Goal: Task Accomplishment & Management: Manage account settings

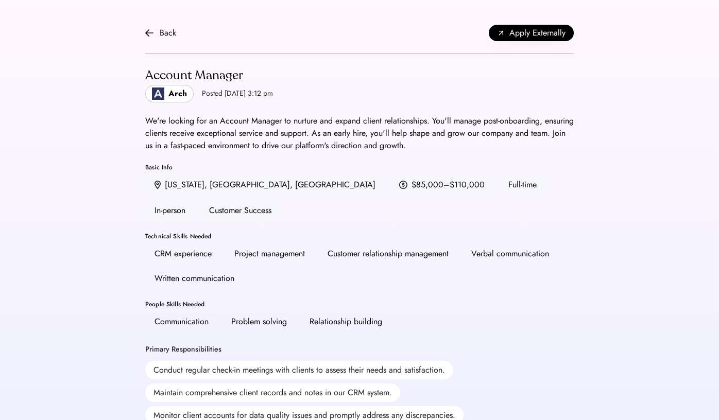
click at [180, 91] on div "Arch" at bounding box center [177, 94] width 19 height 12
click at [465, 127] on div "We're looking for an Account Manager to nurture and expand client relationships…" at bounding box center [359, 133] width 429 height 37
click at [281, 200] on div "Customer Success" at bounding box center [240, 210] width 81 height 21
click at [483, 248] on div "Verbal communication" at bounding box center [510, 254] width 78 height 12
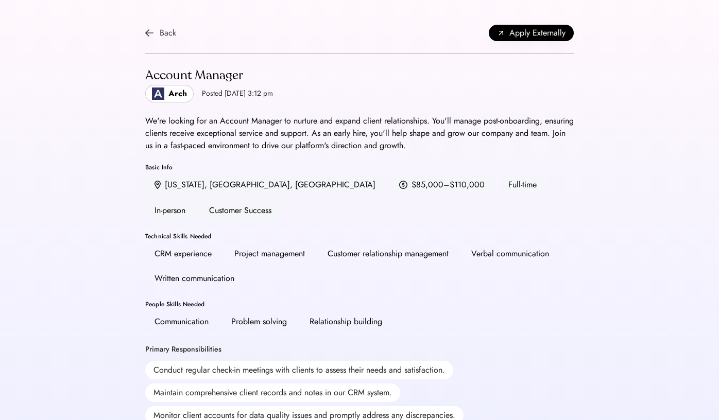
click at [151, 35] on img at bounding box center [149, 33] width 8 height 8
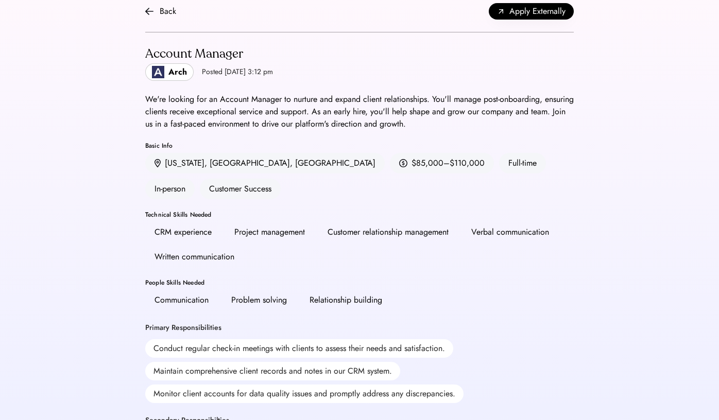
click at [595, 201] on div "Back Apply Externally Account Manager Arch Posted Aug 6, 2025 3:12 pm We're loo…" at bounding box center [359, 407] width 719 height 859
click at [527, 222] on div "CRM experience Project management Customer relationship management Verbal commu…" at bounding box center [359, 244] width 429 height 45
click at [524, 222] on div "CRM experience Project management Customer relationship management Verbal commu…" at bounding box center [359, 244] width 429 height 45
click at [523, 226] on div "Verbal communication" at bounding box center [510, 232] width 78 height 12
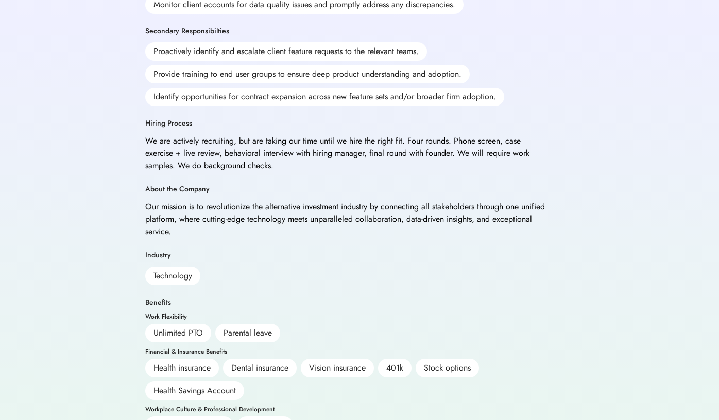
scroll to position [411, 0]
click at [408, 360] on div "401k" at bounding box center [394, 369] width 33 height 19
click at [265, 407] on div "Workplace Culture & Professional Development" at bounding box center [209, 410] width 129 height 6
click at [246, 349] on div "Financial & Insurance Benefits Health insurance Dental insurance Vision insuran…" at bounding box center [346, 375] width 402 height 52
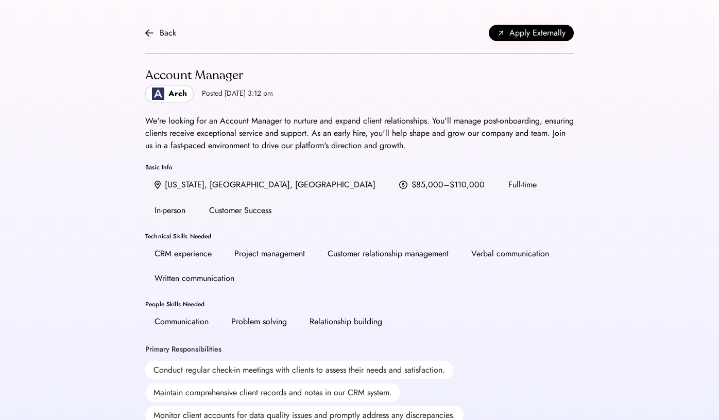
click at [245, 316] on div "Problem solving" at bounding box center [259, 322] width 56 height 12
click at [158, 100] on div "Arch" at bounding box center [169, 94] width 48 height 18
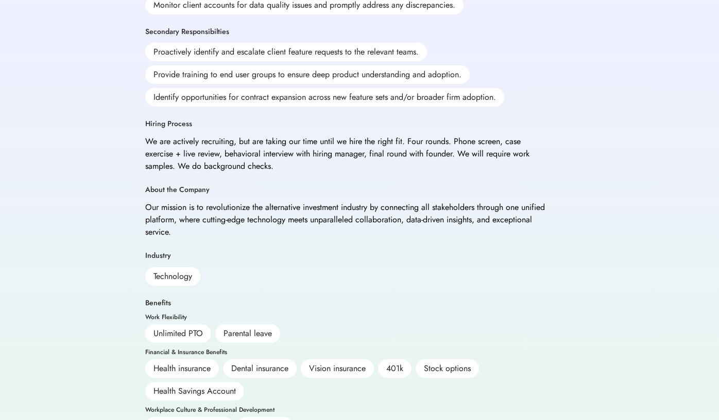
click at [325, 201] on div "Our mission is to revolutionize the alternative investment industry by connecti…" at bounding box center [346, 219] width 402 height 37
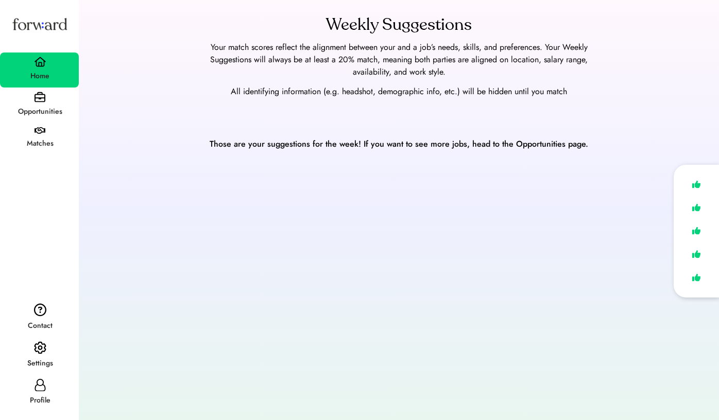
click at [52, 63] on div "Home" at bounding box center [39, 70] width 79 height 35
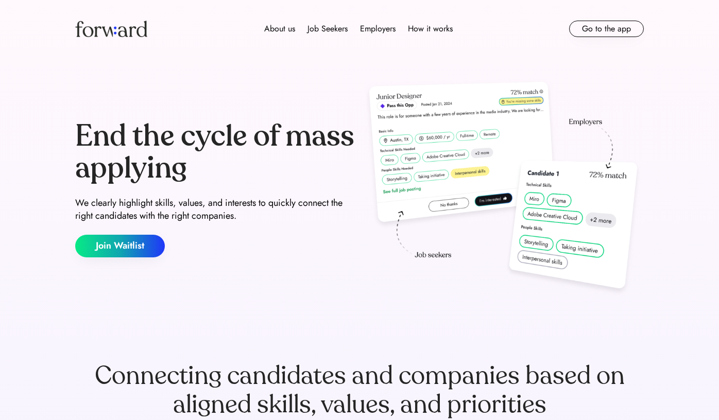
click at [120, 33] on img at bounding box center [111, 29] width 72 height 16
click at [581, 26] on button "Go to the app" at bounding box center [606, 29] width 75 height 16
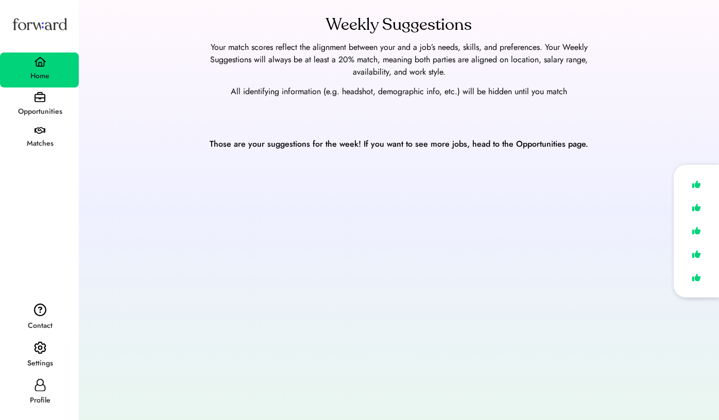
click at [39, 391] on icon at bounding box center [40, 385] width 12 height 12
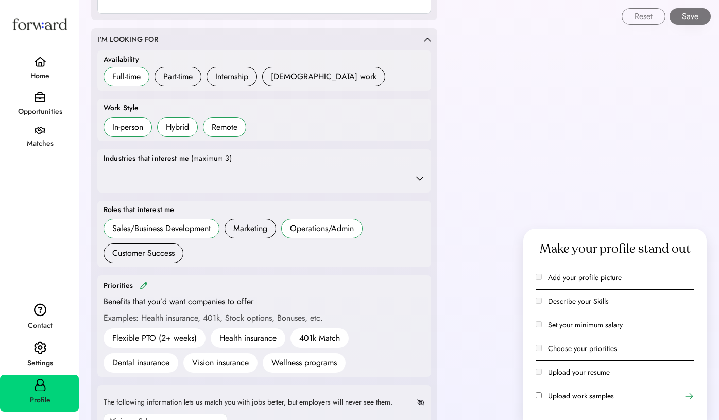
scroll to position [285, 0]
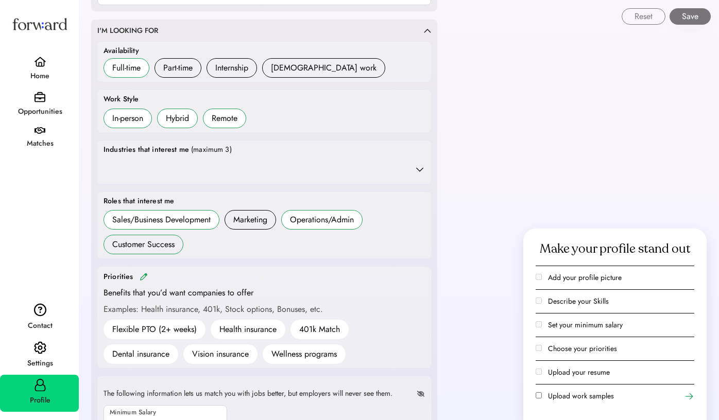
click at [136, 242] on div "Customer Success" at bounding box center [143, 245] width 62 height 12
click at [248, 225] on h6 "Marketing" at bounding box center [251, 220] width 52 height 20
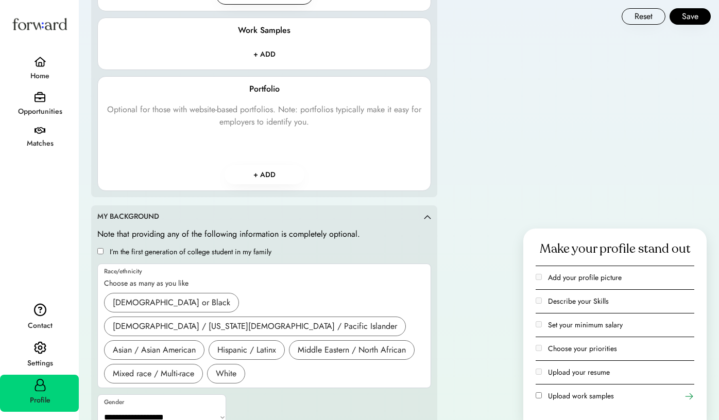
scroll to position [1334, 0]
click at [697, 18] on button "Save" at bounding box center [690, 16] width 41 height 16
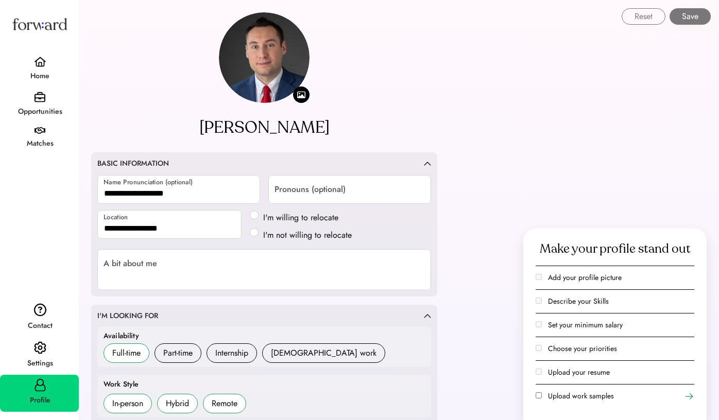
click at [38, 86] on div "Home" at bounding box center [40, 76] width 78 height 19
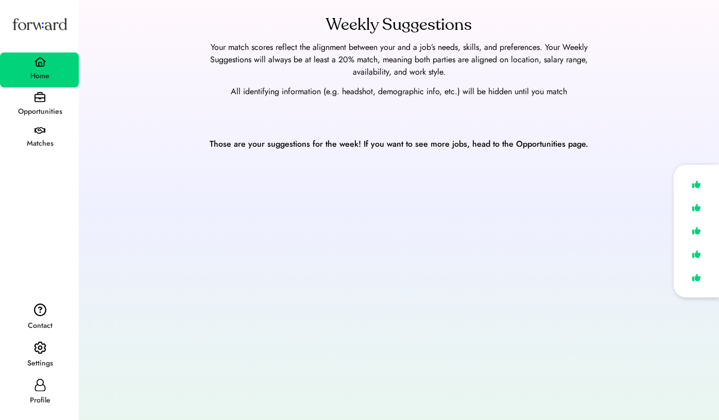
click at [39, 98] on img at bounding box center [40, 97] width 11 height 11
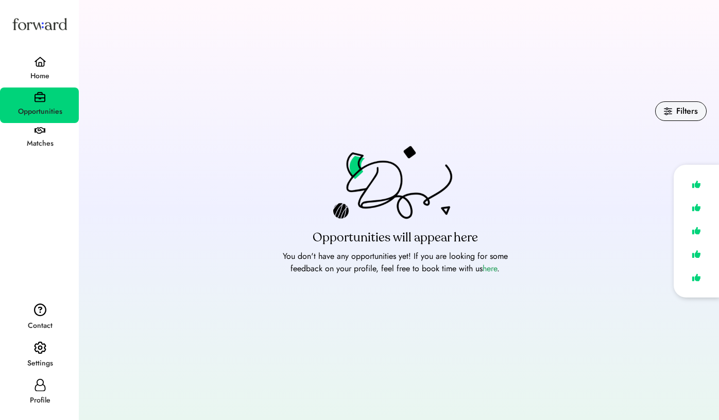
click at [44, 141] on div "Matches" at bounding box center [40, 144] width 78 height 12
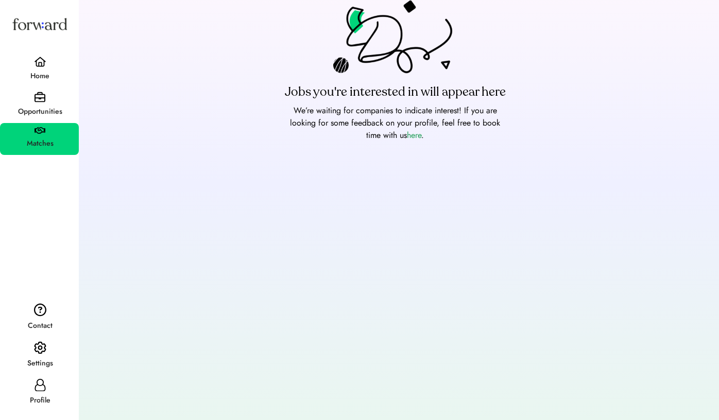
scroll to position [53, 0]
click at [42, 342] on img at bounding box center [40, 348] width 12 height 13
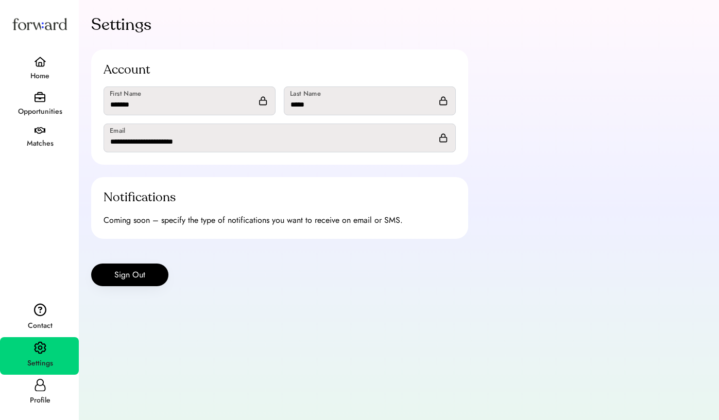
click at [40, 61] on img at bounding box center [40, 62] width 12 height 10
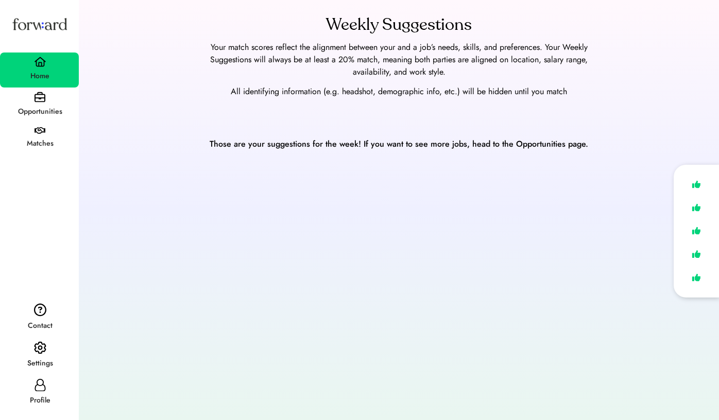
click at [693, 182] on img at bounding box center [696, 184] width 14 height 15
click at [694, 205] on img at bounding box center [696, 207] width 14 height 15
click at [696, 226] on img at bounding box center [696, 231] width 14 height 15
click at [696, 245] on div at bounding box center [696, 231] width 45 height 133
click at [696, 256] on img at bounding box center [696, 254] width 14 height 15
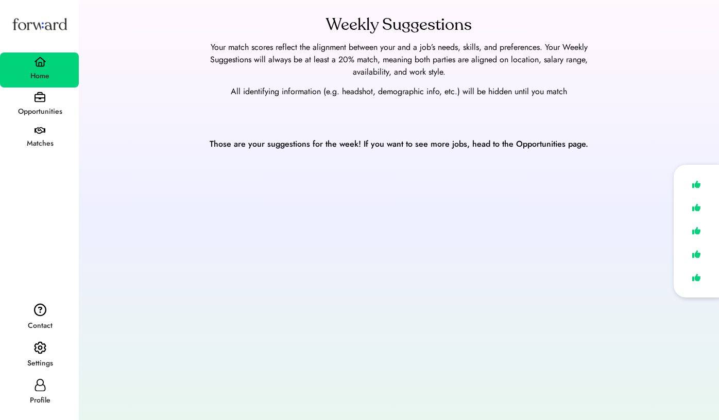
click at [696, 284] on img at bounding box center [696, 278] width 14 height 15
click at [34, 104] on div "Opportunities" at bounding box center [40, 112] width 78 height 19
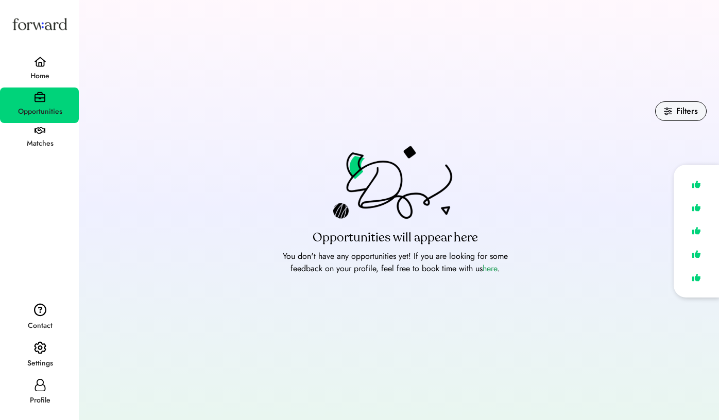
click at [46, 134] on div "Matches" at bounding box center [39, 139] width 79 height 32
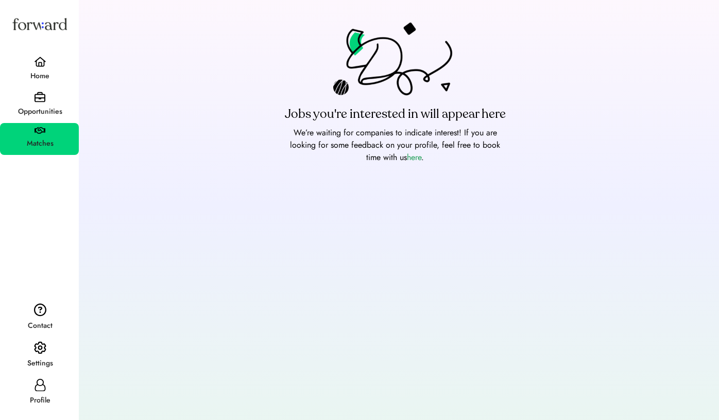
scroll to position [53, 0]
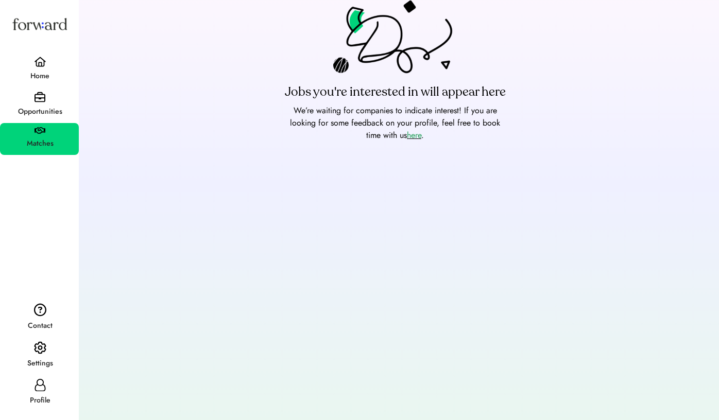
click at [408, 137] on font "here" at bounding box center [414, 135] width 14 height 12
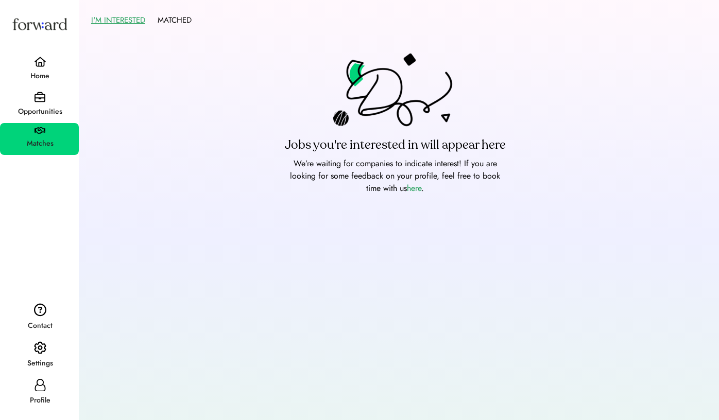
scroll to position [0, 0]
click at [175, 21] on button "MATCHED" at bounding box center [175, 20] width 34 height 16
click at [119, 9] on div "I'M INTERESTED MATCHED Jobs you match with will appear here You haven’t matched…" at bounding box center [399, 237] width 641 height 474
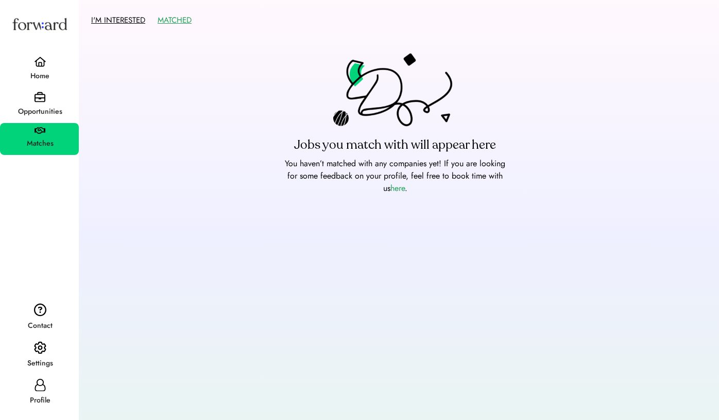
click at [119, 24] on button "I'M INTERESTED" at bounding box center [118, 20] width 54 height 16
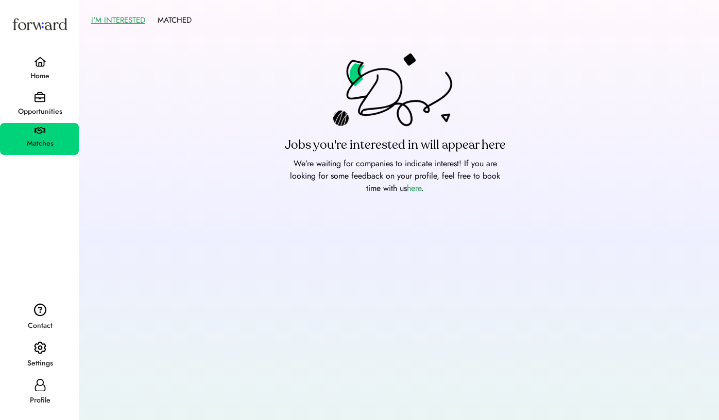
click at [119, 23] on button "I'M INTERESTED" at bounding box center [118, 20] width 54 height 16
click at [52, 102] on div "Opportunities" at bounding box center [39, 106] width 79 height 36
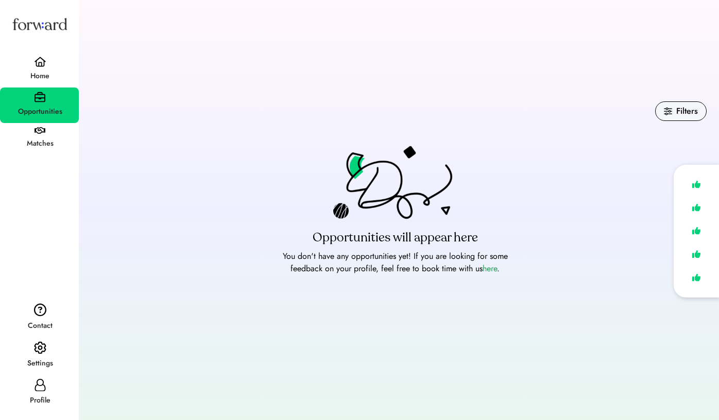
click at [661, 117] on div "Filters" at bounding box center [681, 112] width 52 height 20
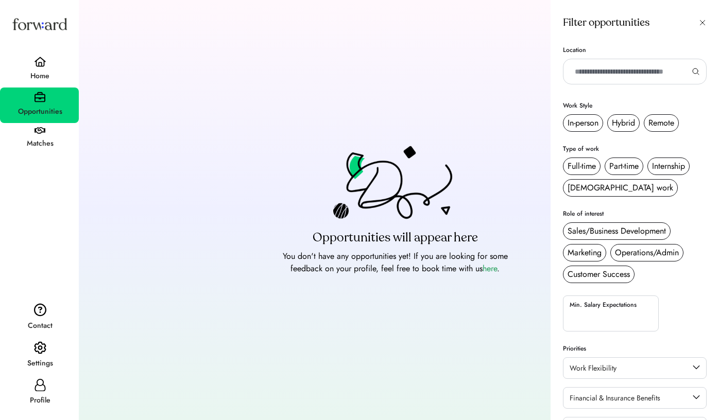
click at [612, 82] on input "text" at bounding box center [631, 71] width 122 height 25
type input "***"
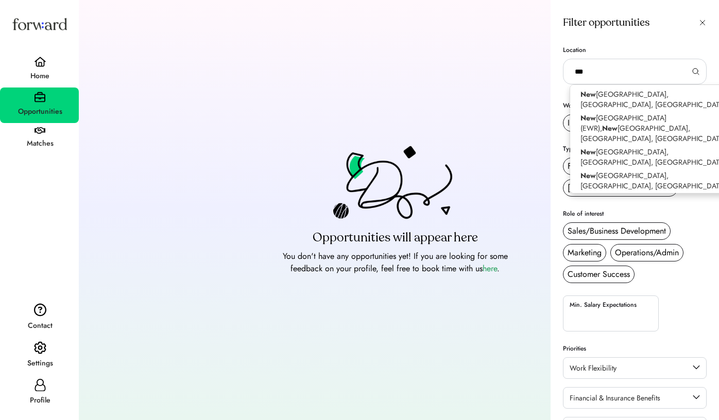
type input "**********"
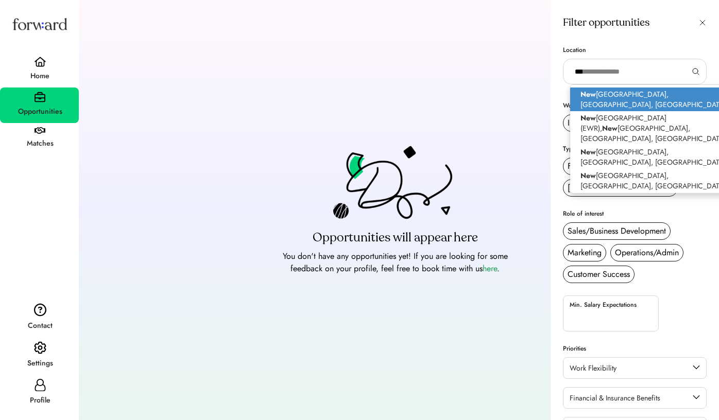
click at [620, 90] on p "New York, NY, USA" at bounding box center [660, 100] width 181 height 24
type input "**********"
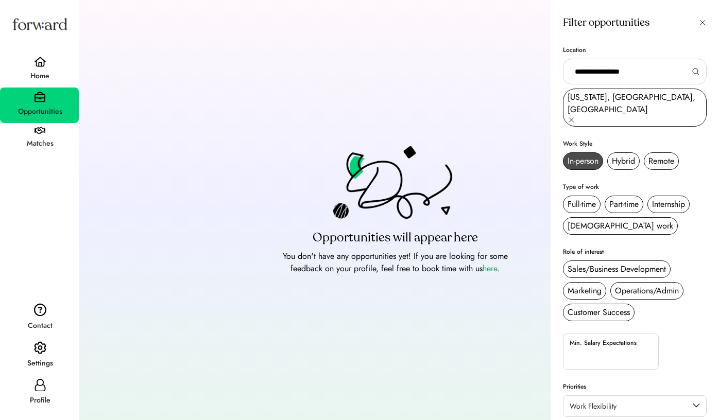
click at [591, 155] on div "In-person" at bounding box center [583, 161] width 31 height 12
click at [578, 198] on div "Full-time" at bounding box center [582, 204] width 28 height 12
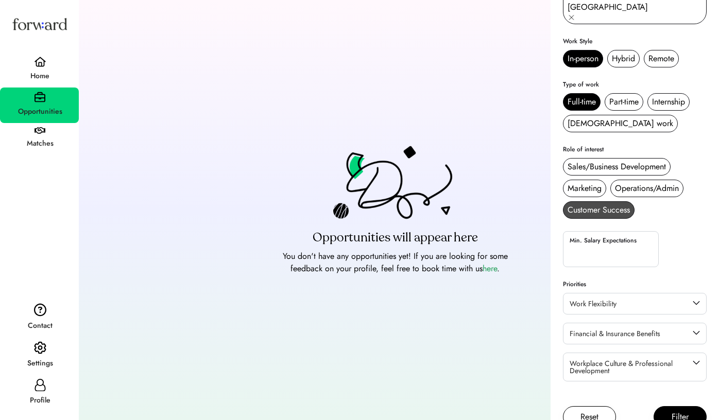
scroll to position [102, 0]
click at [661, 407] on button "Filter" at bounding box center [680, 418] width 53 height 22
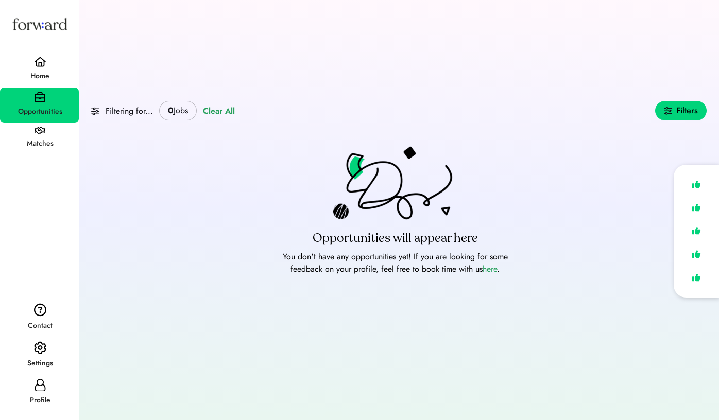
click at [127, 113] on div "Filtering for..." at bounding box center [129, 111] width 47 height 12
click at [182, 103] on div "0 Jobs" at bounding box center [178, 111] width 38 height 20
click at [171, 110] on strong "0" at bounding box center [171, 111] width 6 height 12
click at [675, 113] on div "Filters" at bounding box center [681, 111] width 52 height 20
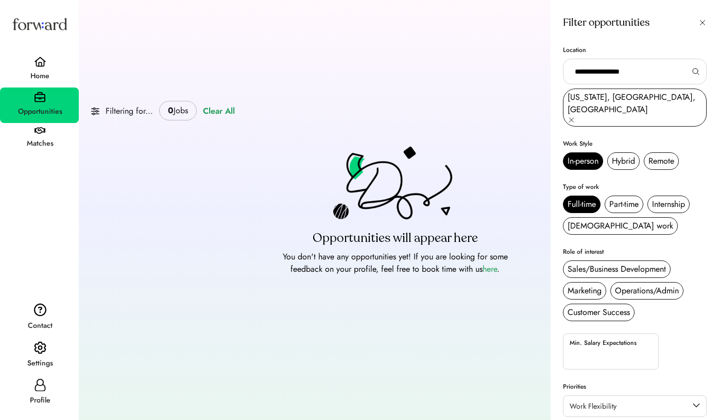
scroll to position [0, 0]
click at [36, 71] on div "Home" at bounding box center [40, 76] width 78 height 12
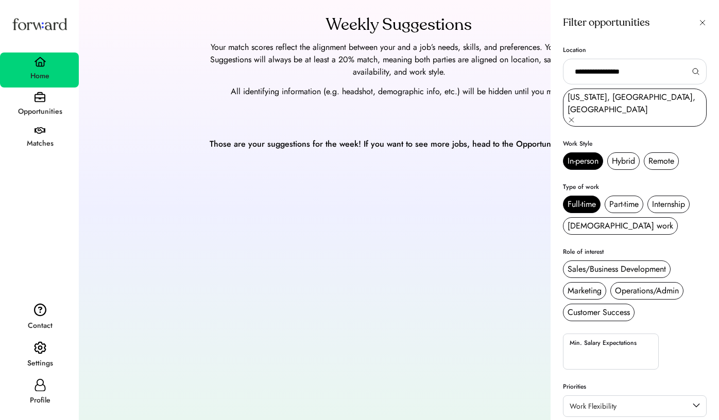
click at [247, 170] on div "Weekly Suggestions Your match scores reflect the alignment between your and a j…" at bounding box center [399, 210] width 641 height 420
click at [700, 21] on icon at bounding box center [703, 23] width 8 height 8
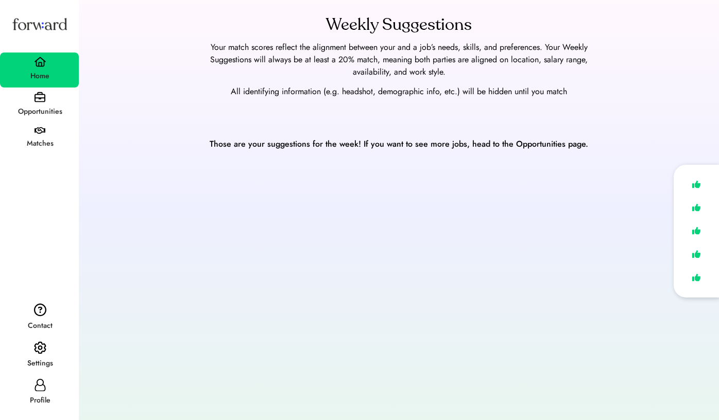
click at [36, 355] on div "Settings" at bounding box center [40, 364] width 78 height 19
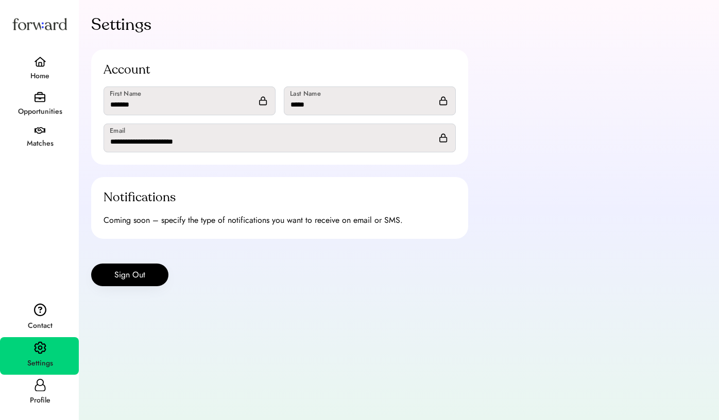
click at [41, 386] on use at bounding box center [40, 385] width 11 height 13
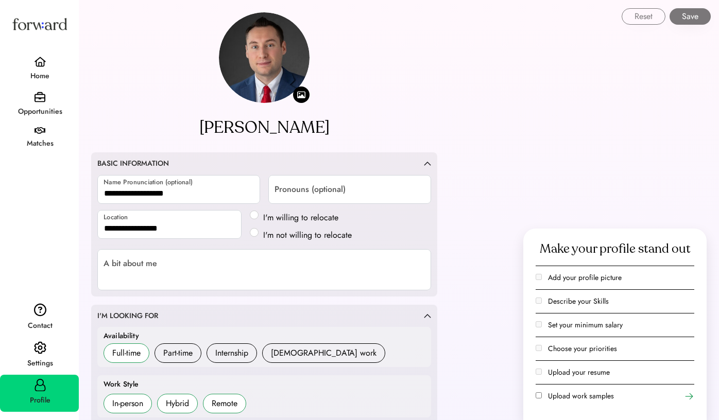
click at [43, 313] on img at bounding box center [40, 310] width 12 height 13
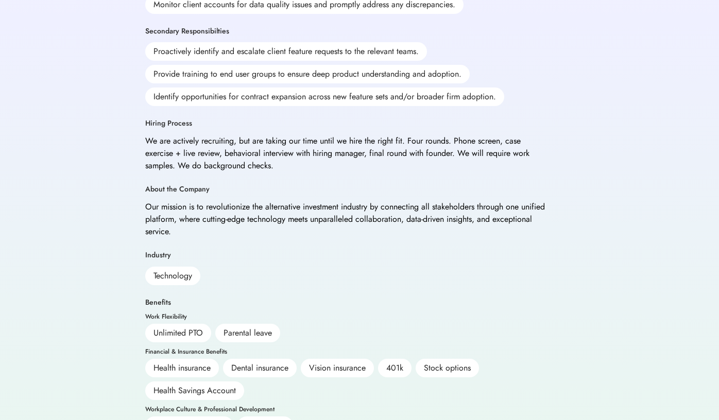
scroll to position [411, 0]
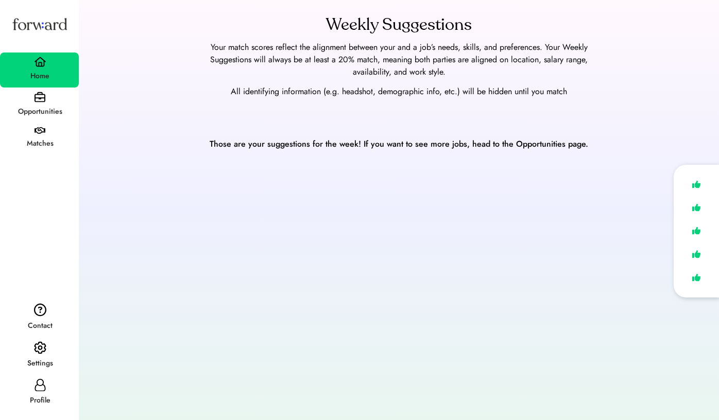
click at [31, 104] on div "Opportunities" at bounding box center [40, 112] width 78 height 19
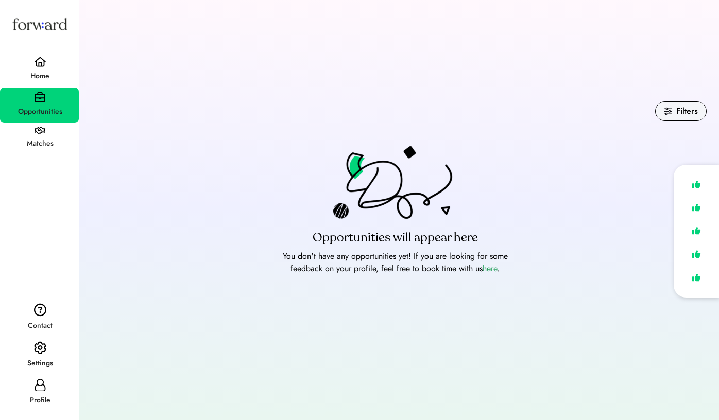
click at [43, 126] on div "Matches" at bounding box center [39, 139] width 79 height 32
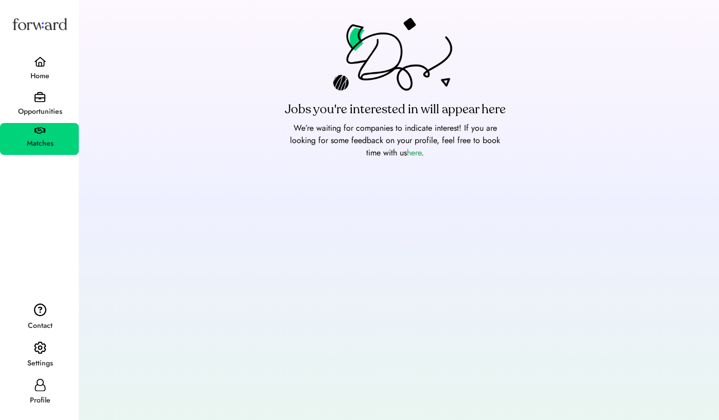
scroll to position [53, 0]
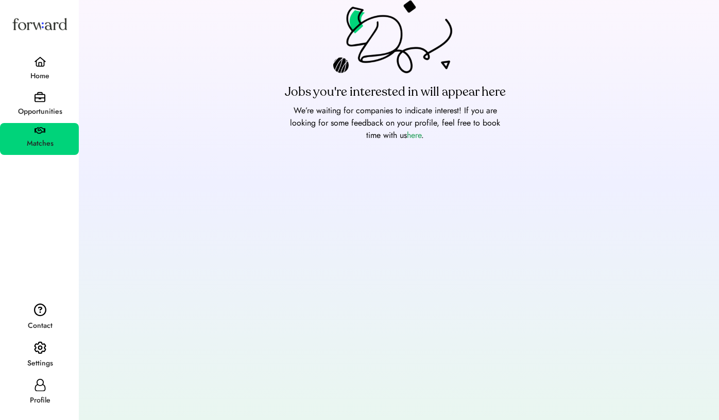
click at [44, 391] on icon at bounding box center [40, 385] width 12 height 12
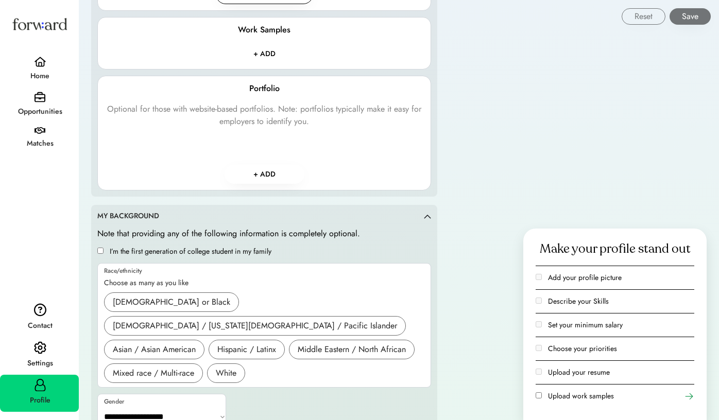
scroll to position [1334, 0]
click at [45, 344] on img at bounding box center [40, 348] width 12 height 13
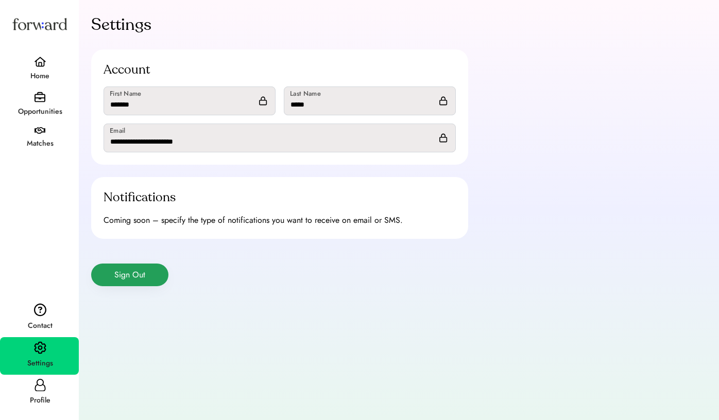
click at [121, 275] on button "Sign Out" at bounding box center [129, 275] width 77 height 23
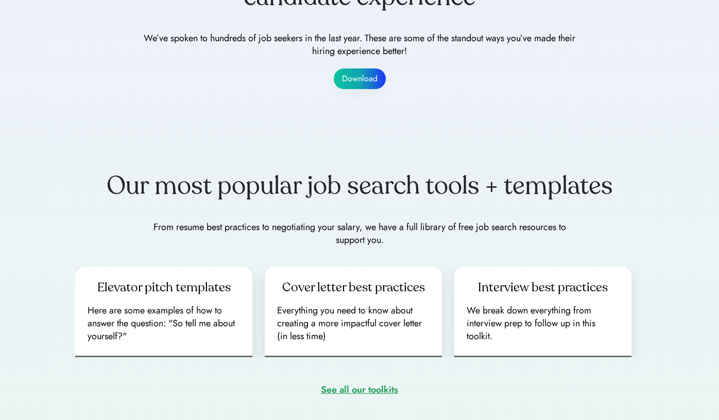
scroll to position [1300, 0]
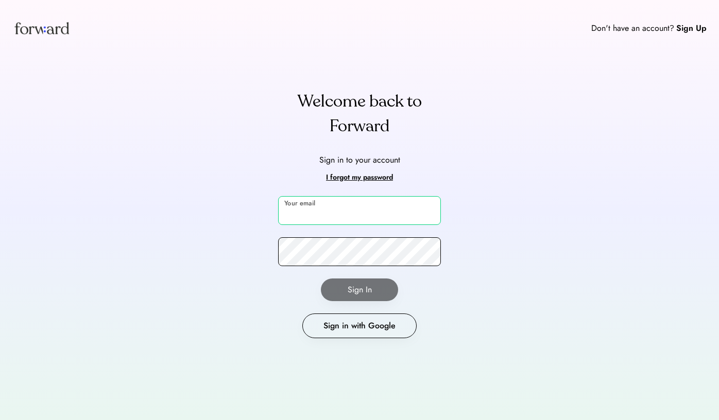
type input "**********"
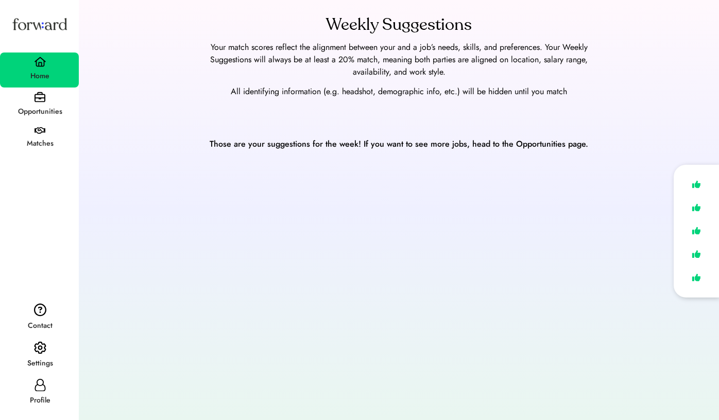
click at [47, 106] on div "Opportunities" at bounding box center [40, 112] width 78 height 12
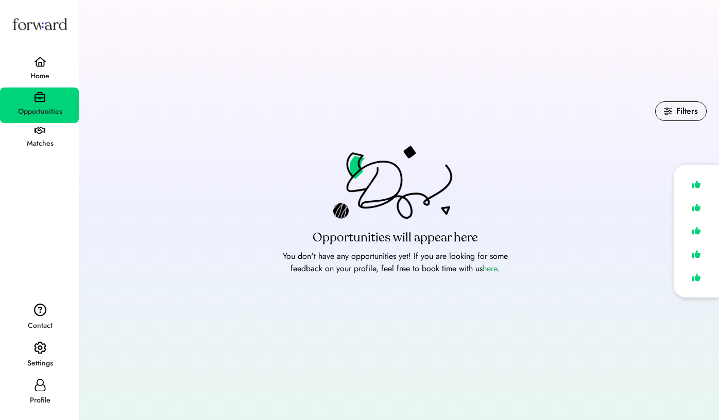
click at [41, 137] on div "Matches" at bounding box center [40, 143] width 78 height 19
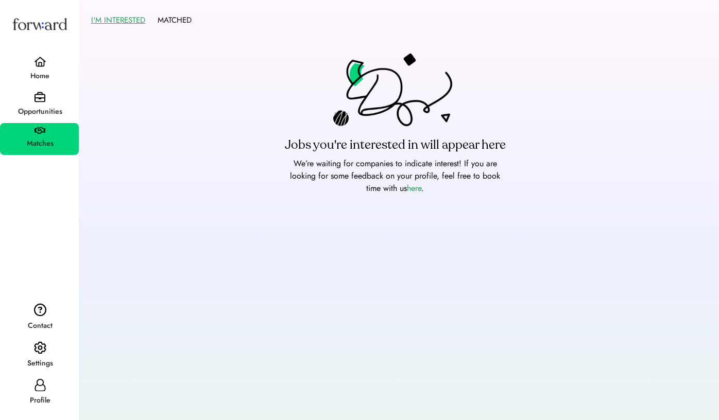
scroll to position [53, 0]
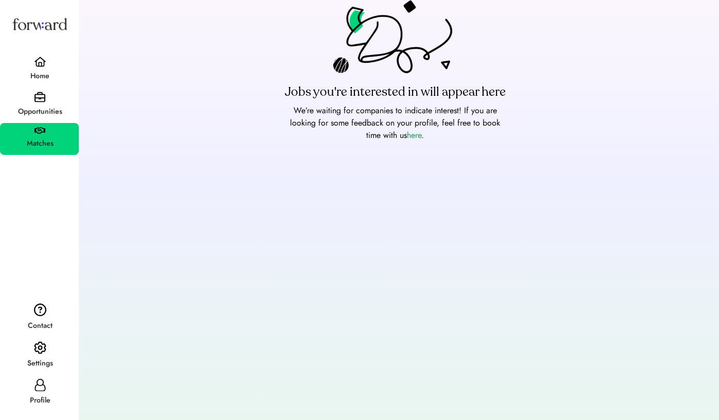
click at [34, 321] on div "Contact" at bounding box center [40, 326] width 78 height 12
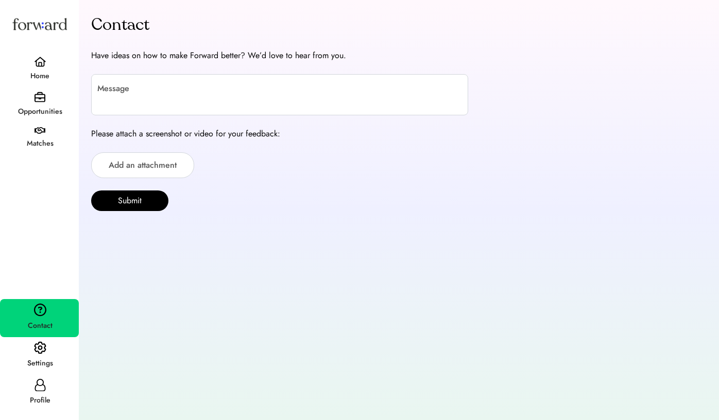
click at [31, 356] on div "Settings" at bounding box center [40, 364] width 78 height 19
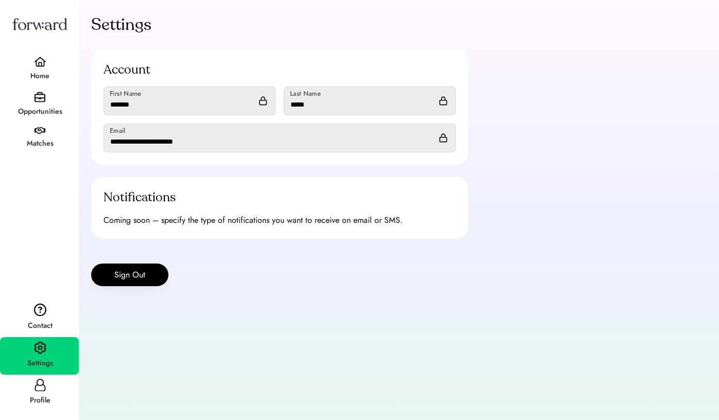
click at [38, 386] on icon at bounding box center [40, 385] width 12 height 12
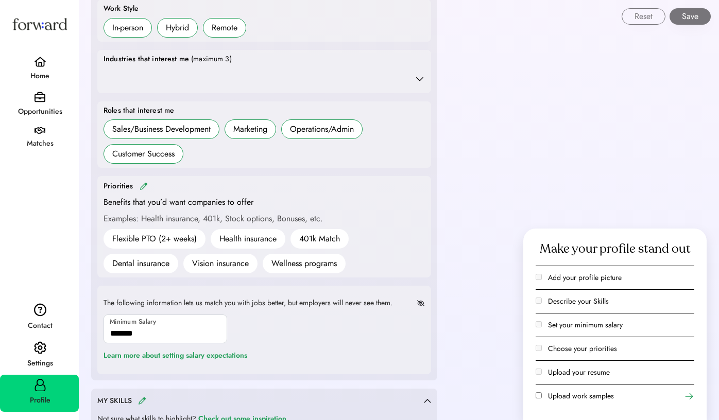
scroll to position [377, 0]
click at [422, 77] on icon at bounding box center [420, 78] width 10 height 10
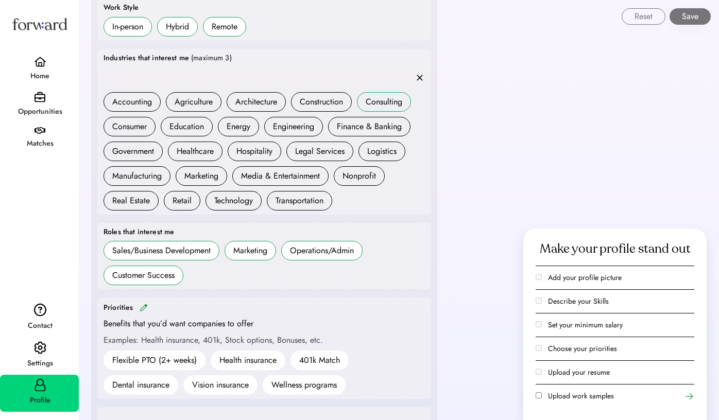
click at [376, 96] on div "Consulting" at bounding box center [384, 102] width 37 height 12
click at [376, 121] on div "Finance & Banking" at bounding box center [369, 127] width 65 height 12
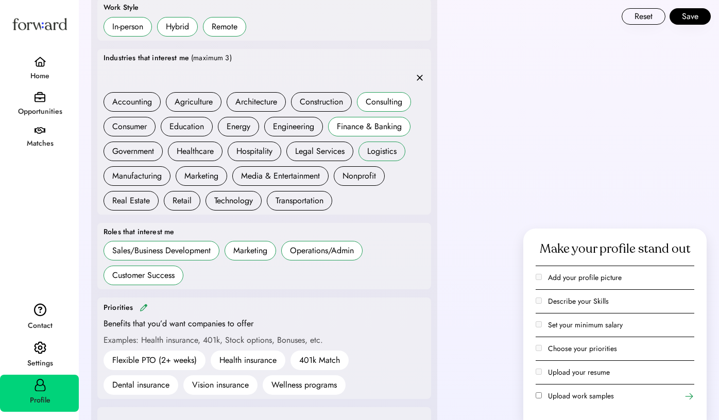
click at [375, 146] on div "Logistics" at bounding box center [381, 151] width 29 height 12
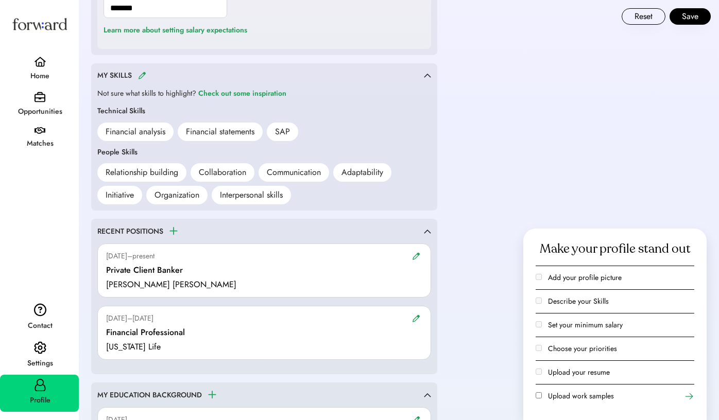
scroll to position [824, 0]
click at [325, 114] on div "Technical Skills Financial analysis Financial statements SAP" at bounding box center [264, 123] width 334 height 35
click at [304, 128] on div "Financial analysis Financial statements SAP" at bounding box center [264, 132] width 334 height 19
click at [297, 166] on div "Communication" at bounding box center [294, 172] width 54 height 12
click at [143, 75] on img at bounding box center [142, 76] width 8 height 8
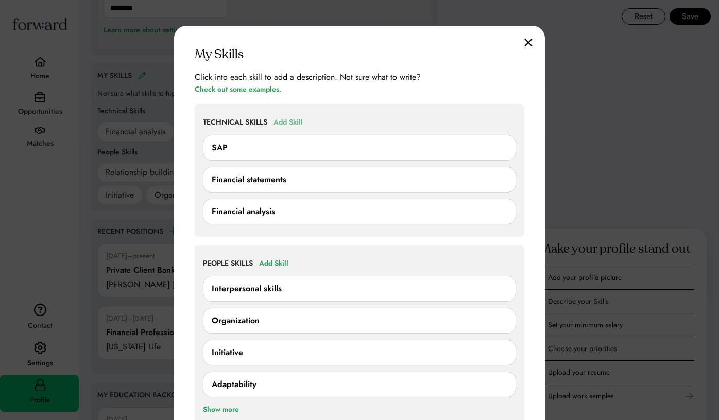
click at [301, 121] on div "Add Skill" at bounding box center [288, 122] width 29 height 12
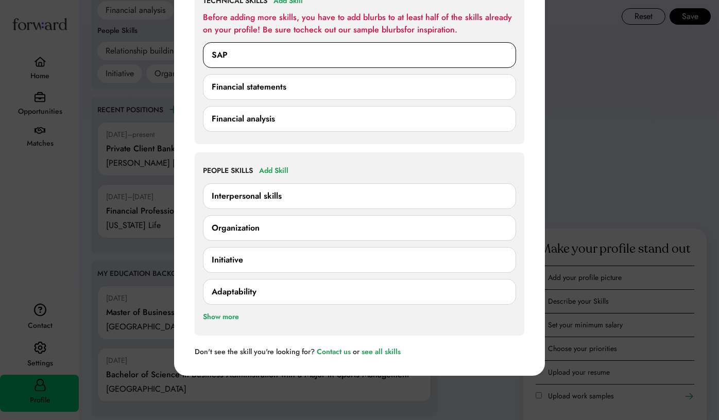
scroll to position [947, 0]
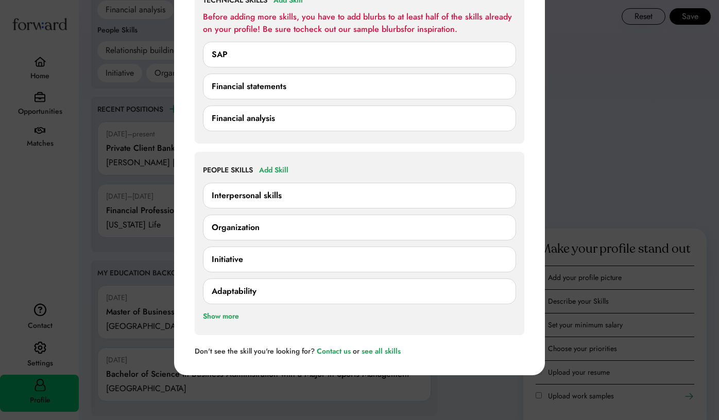
click at [272, 191] on div "Interpersonal skills" at bounding box center [247, 196] width 70 height 12
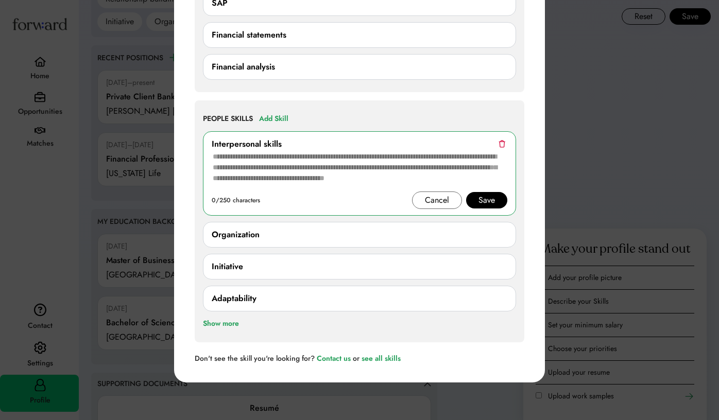
scroll to position [998, 0]
click at [299, 289] on div "Adaptability 0/250 characters Cancel Save" at bounding box center [359, 299] width 313 height 26
click at [487, 196] on div "Save" at bounding box center [487, 200] width 16 height 12
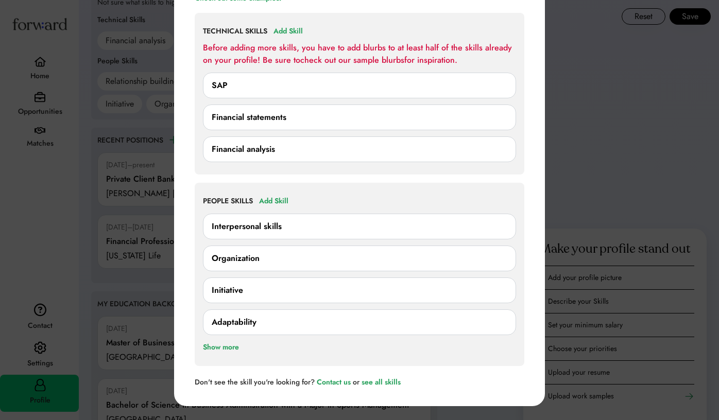
scroll to position [904, 0]
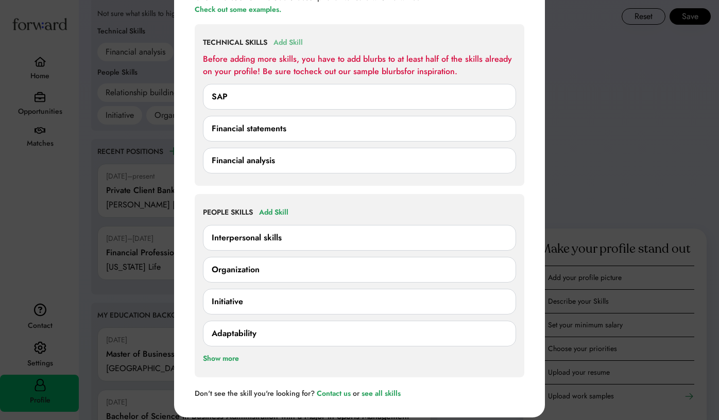
click at [296, 46] on div "Add Skill" at bounding box center [288, 43] width 29 height 12
click at [294, 40] on div "Add Skill" at bounding box center [288, 43] width 29 height 12
click at [290, 44] on div "Add Skill" at bounding box center [288, 43] width 29 height 12
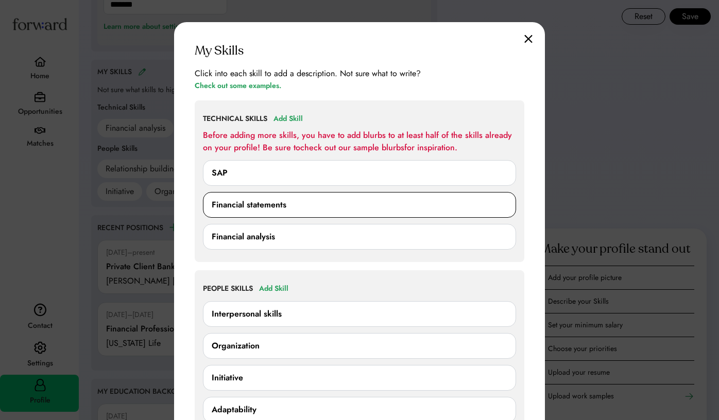
scroll to position [824, 0]
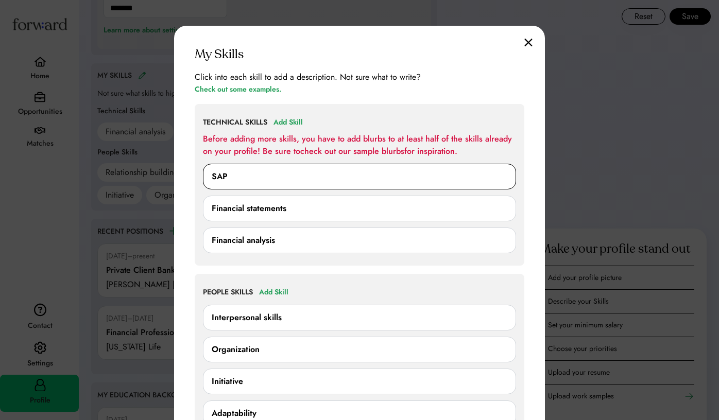
click at [280, 173] on div "SAP" at bounding box center [360, 177] width 296 height 12
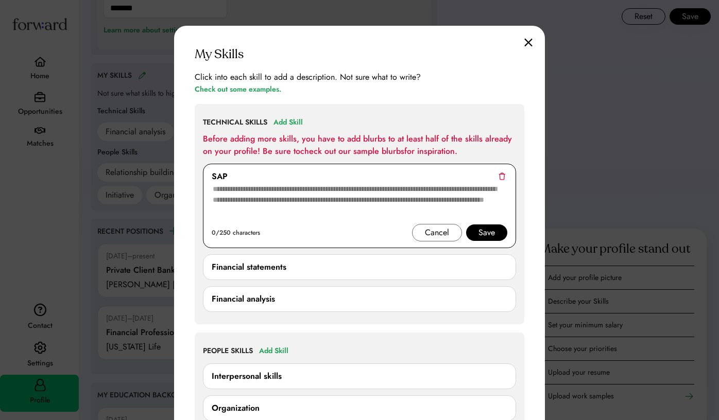
click at [447, 230] on div "Cancel" at bounding box center [437, 233] width 24 height 12
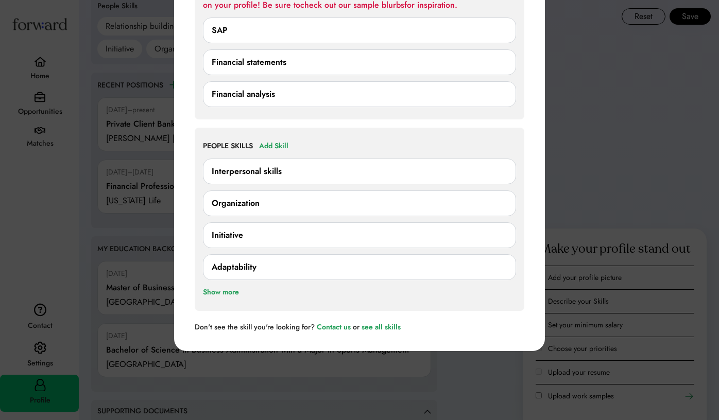
scroll to position [977, 0]
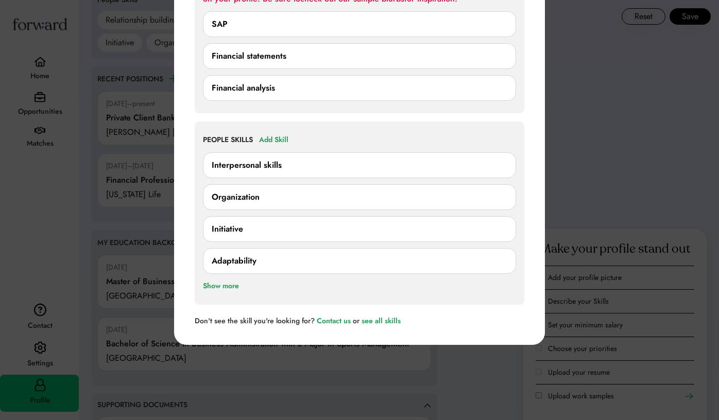
click at [231, 283] on div "Show more" at bounding box center [221, 286] width 36 height 12
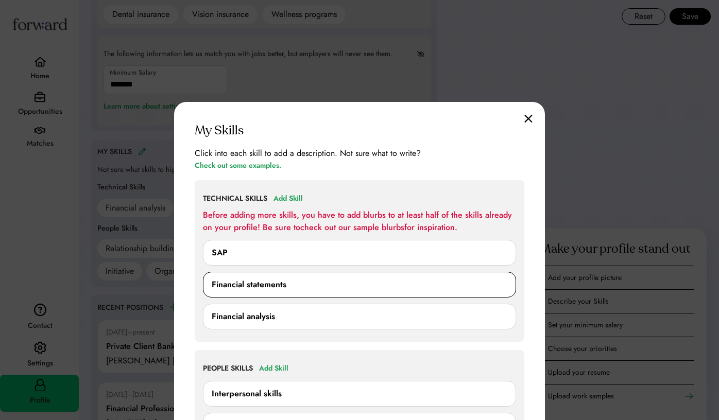
scroll to position [759, 0]
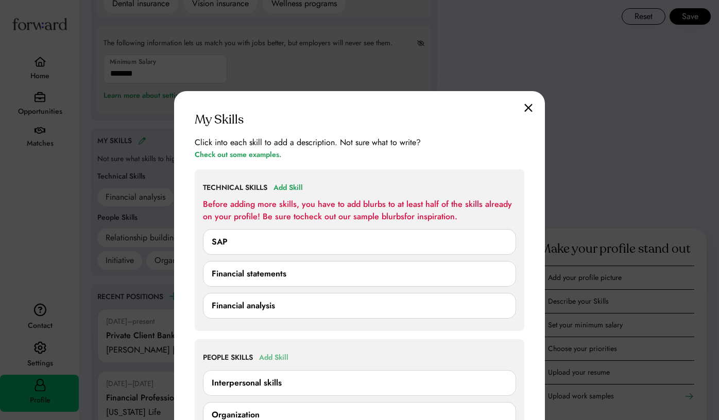
click at [283, 354] on div "Add Skill" at bounding box center [273, 358] width 29 height 12
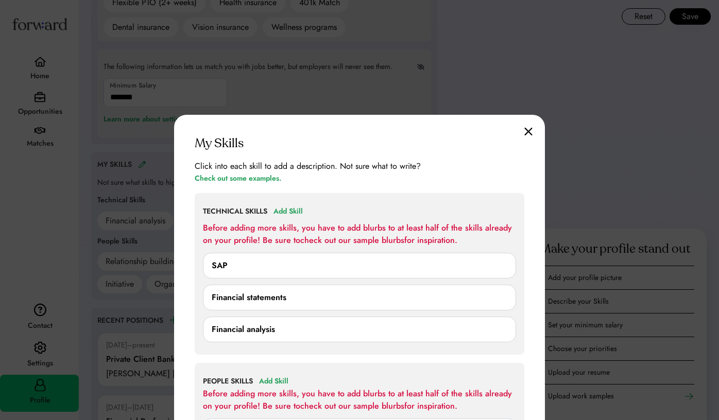
scroll to position [709, 0]
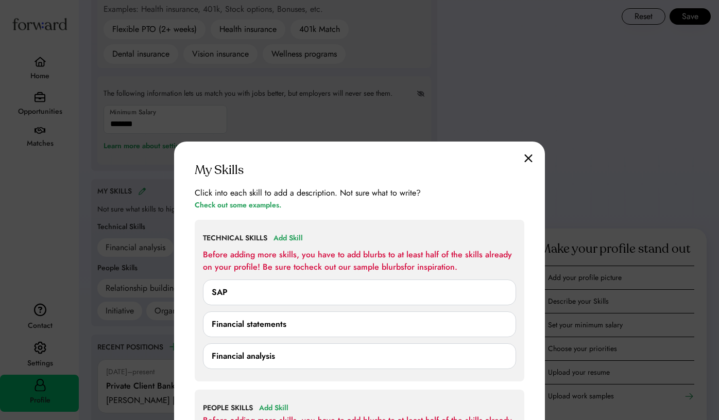
click at [525, 160] on img at bounding box center [529, 158] width 8 height 9
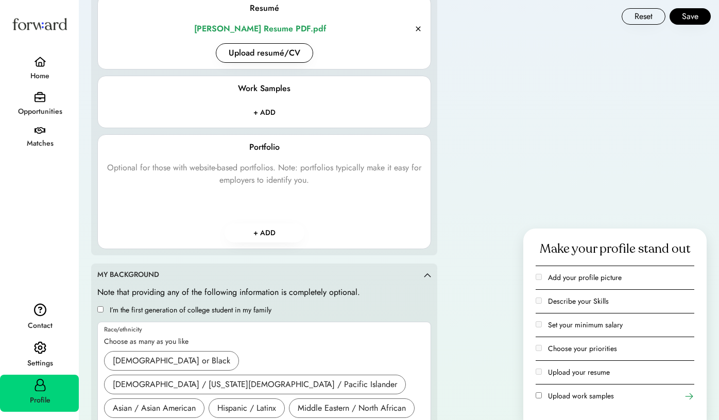
scroll to position [1398, 0]
click at [269, 108] on input "file" at bounding box center [264, 113] width 94 height 19
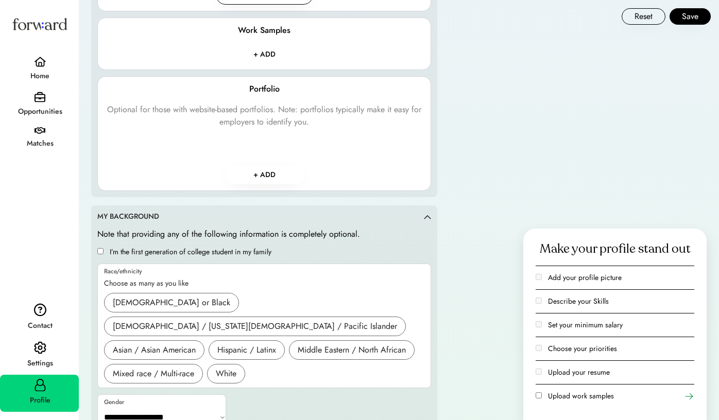
scroll to position [1456, 0]
click at [690, 395] on icon at bounding box center [689, 397] width 10 height 10
click at [688, 16] on button "Save" at bounding box center [690, 16] width 41 height 16
